Goal: Information Seeking & Learning: Learn about a topic

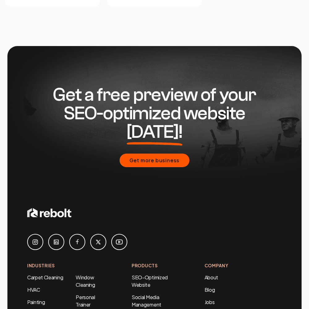
scroll to position [2641, 0]
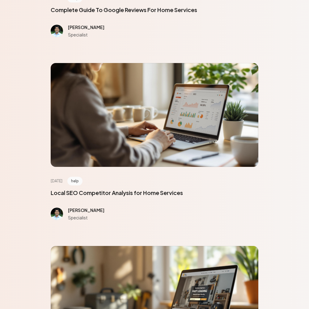
scroll to position [2777, 0]
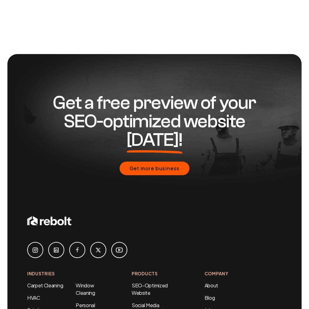
scroll to position [504, 0]
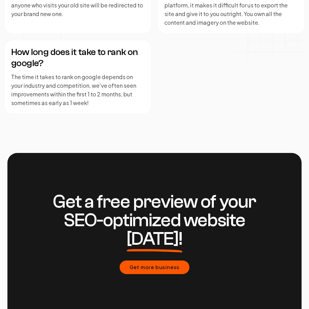
scroll to position [1520, 0]
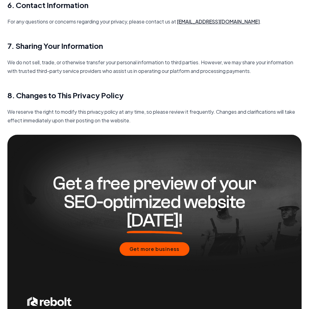
scroll to position [893, 0]
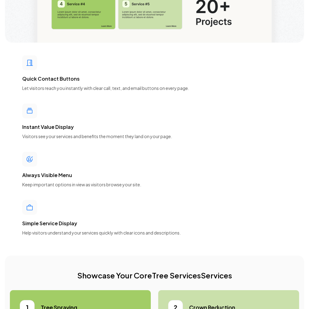
scroll to position [2777, 0]
